Goal: Task Accomplishment & Management: Manage account settings

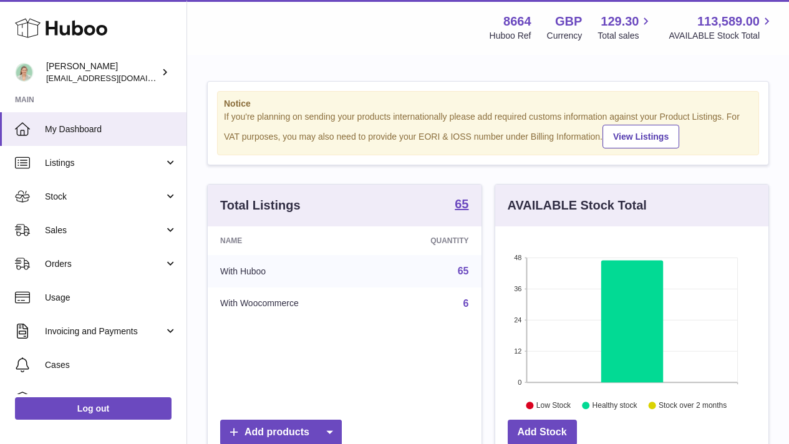
scroll to position [195, 273]
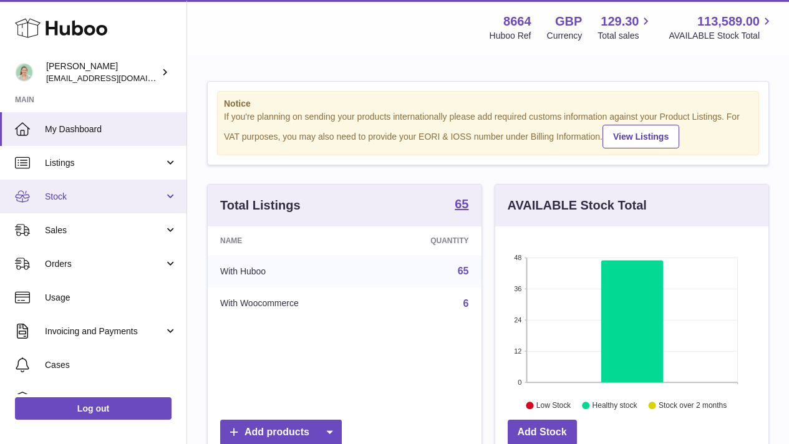
click at [147, 203] on link "Stock" at bounding box center [93, 197] width 187 height 34
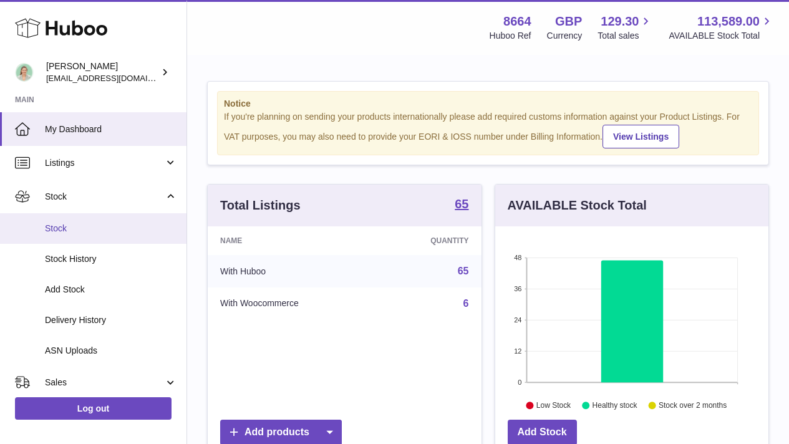
click at [144, 224] on span "Stock" at bounding box center [111, 229] width 132 height 12
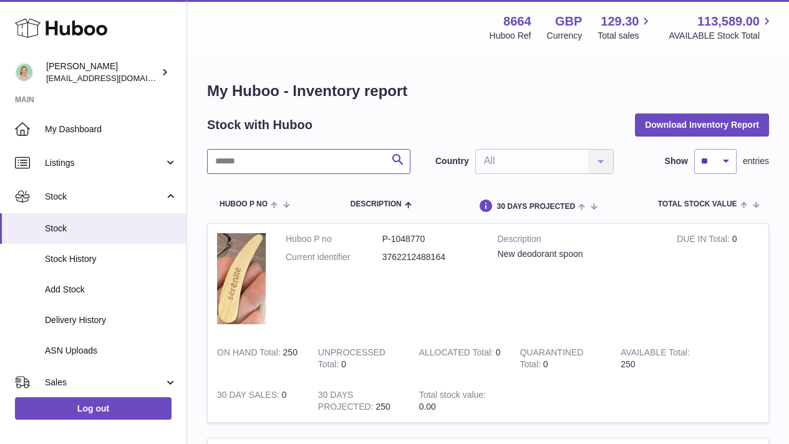
click at [317, 166] on input "text" at bounding box center [308, 161] width 203 height 25
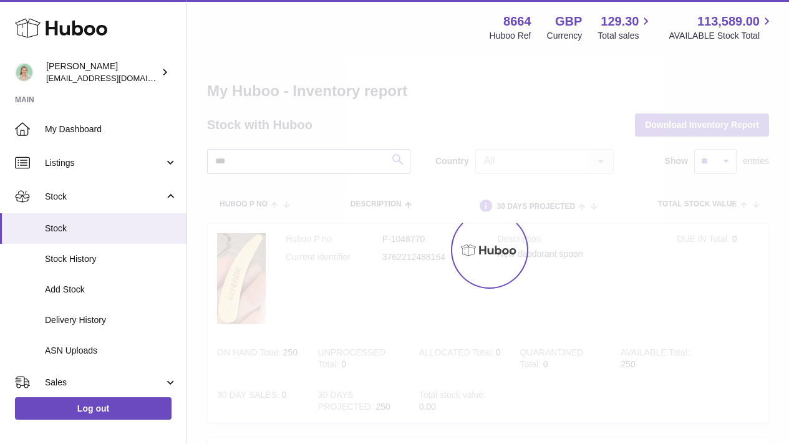
type input "***"
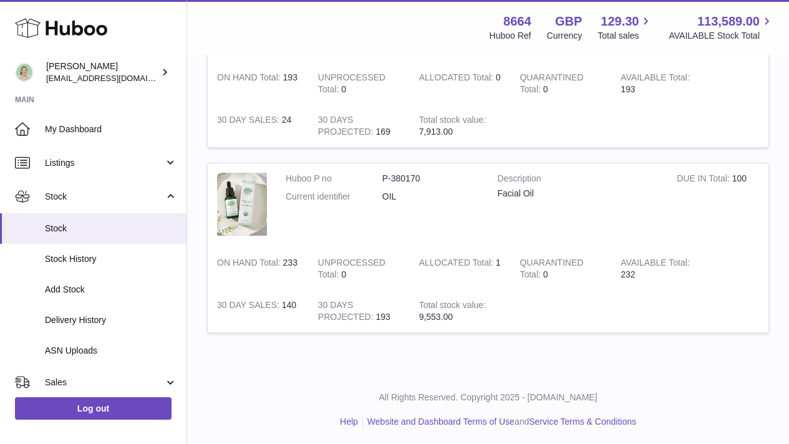
scroll to position [241, 0]
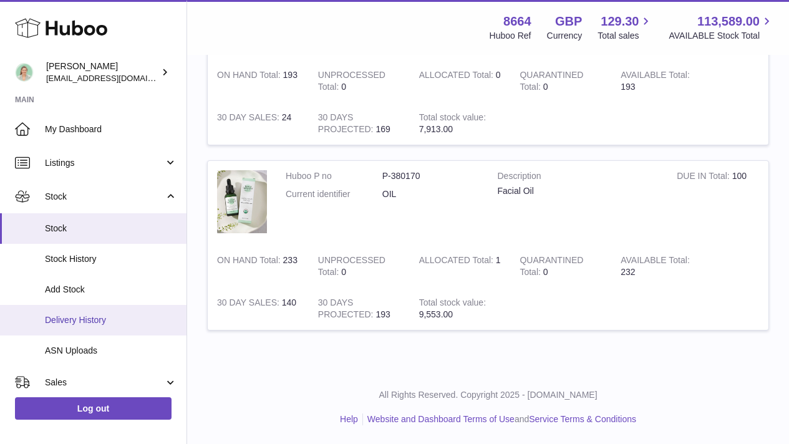
click at [112, 329] on link "Delivery History" at bounding box center [93, 320] width 187 height 31
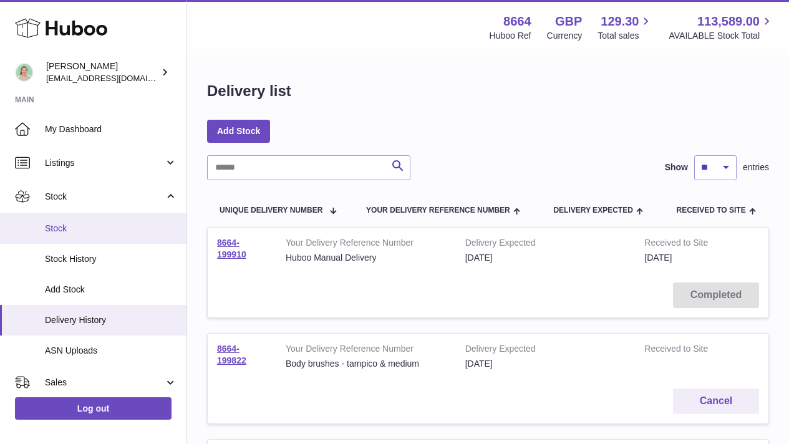
click at [125, 216] on link "Stock" at bounding box center [93, 228] width 187 height 31
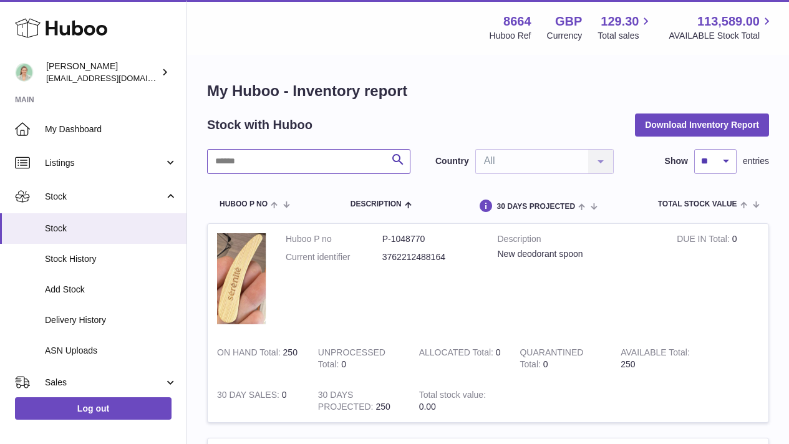
click at [298, 160] on input "text" at bounding box center [308, 161] width 203 height 25
type input "***"
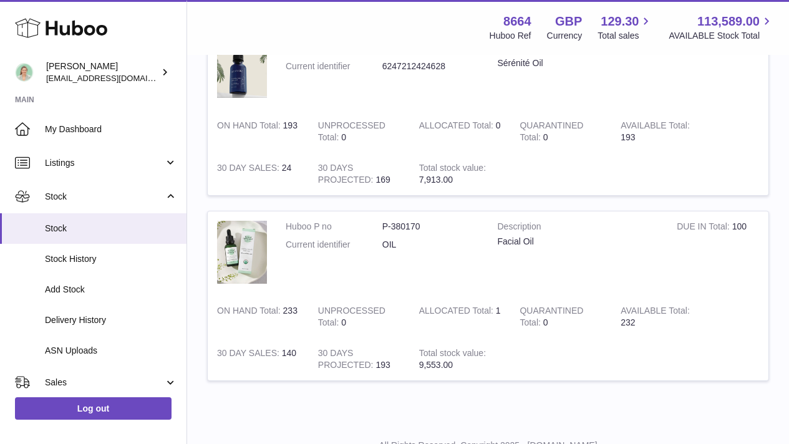
scroll to position [216, 0]
